Goal: Submit feedback/report problem: Submit feedback/report problem

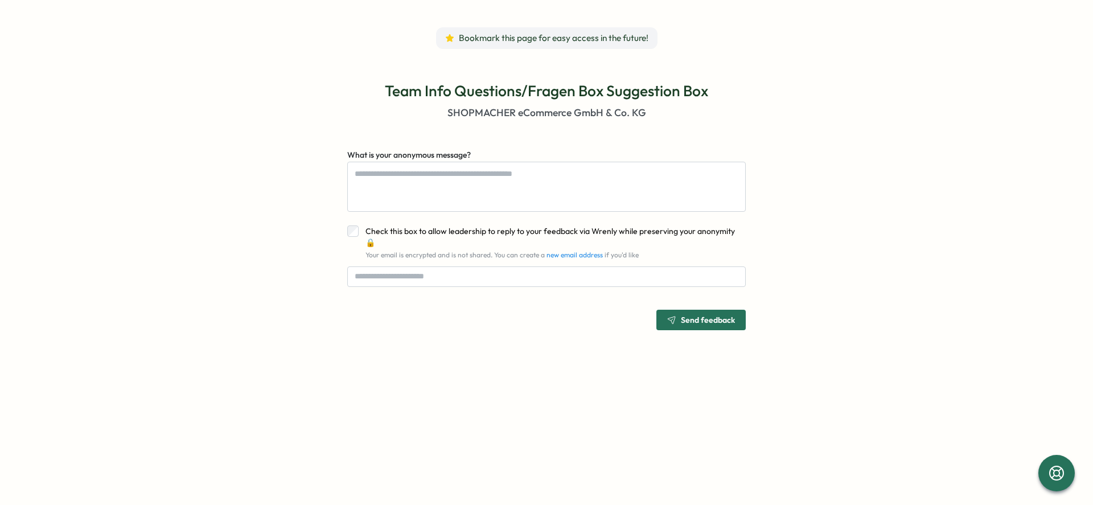
click at [856, 210] on div "Team Info Questions/Fragen Box Suggestion Box SHOPMACHER eCommerce GmbH & Co. K…" at bounding box center [546, 206] width 626 height 286
type textarea "*"
